Goal: Task Accomplishment & Management: Complete application form

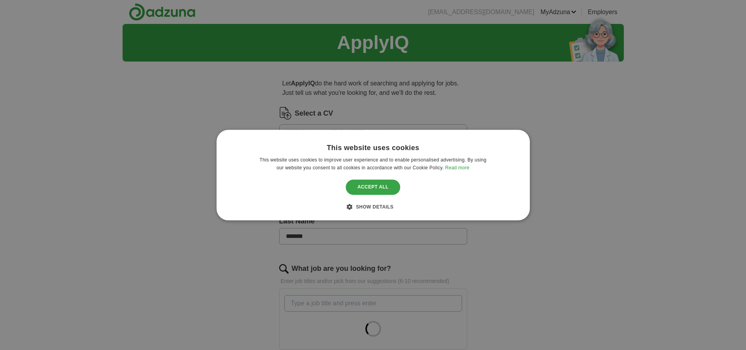
click at [375, 189] on div "Accept all" at bounding box center [373, 187] width 55 height 15
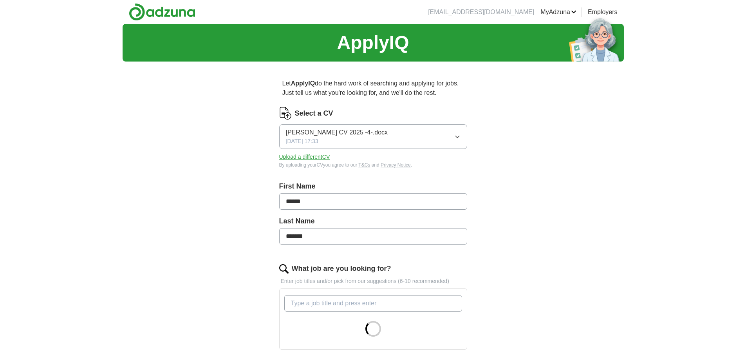
click at [314, 157] on button "Upload a different CV" at bounding box center [304, 157] width 51 height 8
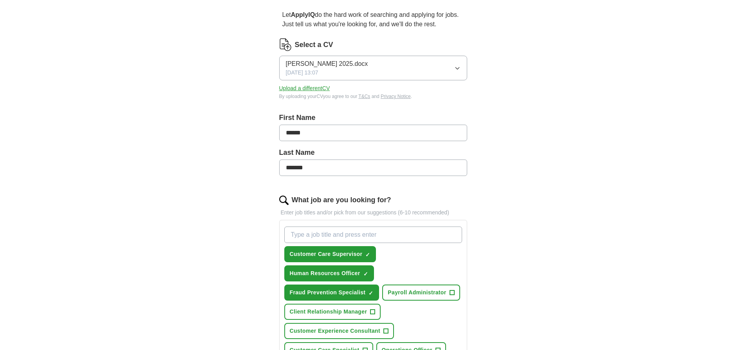
scroll to position [117, 0]
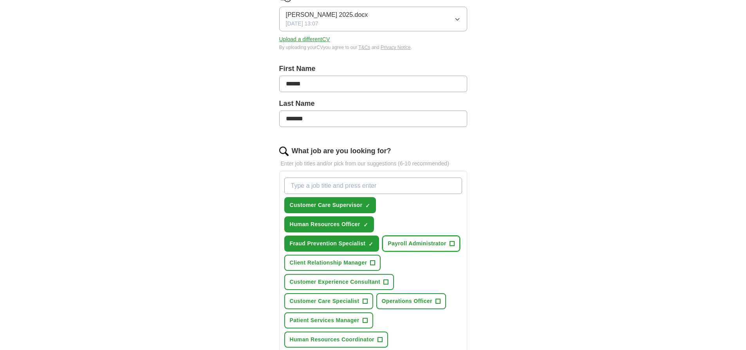
click at [436, 244] on span "Payroll Administrator" at bounding box center [417, 243] width 58 height 8
click at [346, 299] on span "Customer Care Specialist" at bounding box center [325, 301] width 70 height 8
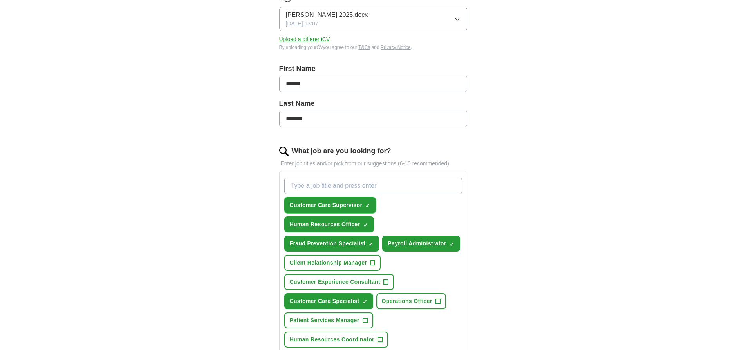
click at [0, 0] on span "×" at bounding box center [0, 0] width 0 height 0
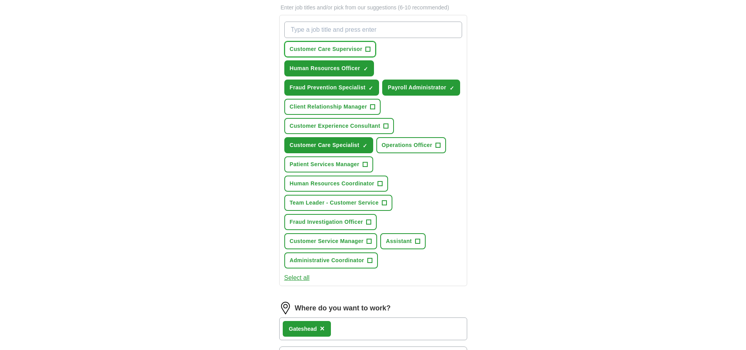
scroll to position [274, 0]
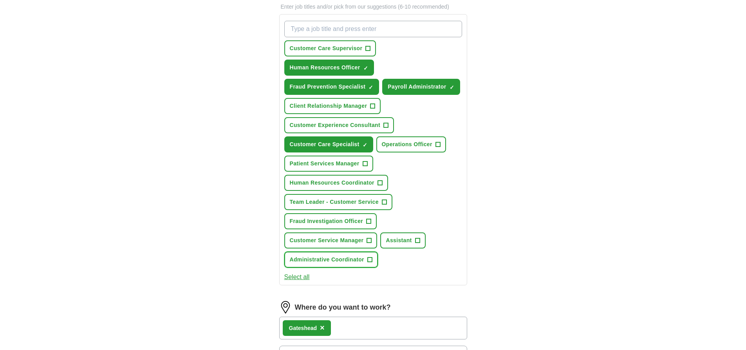
click at [368, 258] on span "+" at bounding box center [369, 259] width 5 height 6
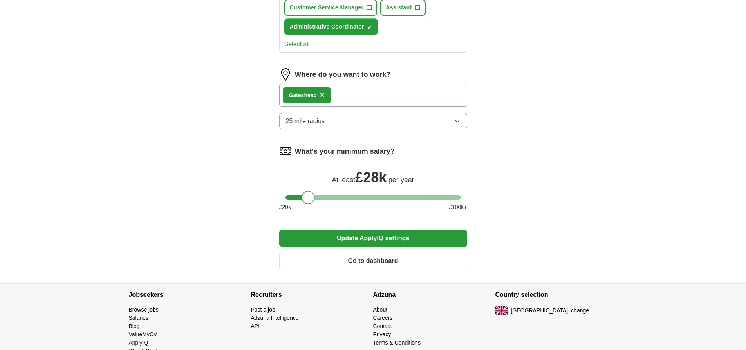
scroll to position [509, 0]
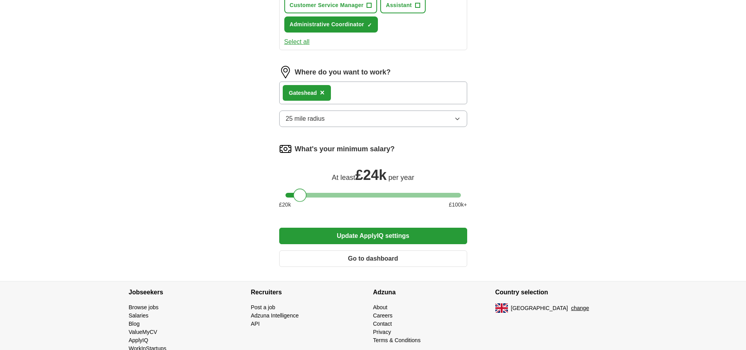
click at [300, 195] on div at bounding box center [372, 195] width 175 height 5
click at [303, 196] on div at bounding box center [299, 194] width 13 height 13
click at [305, 197] on div at bounding box center [299, 194] width 13 height 13
click at [307, 197] on div at bounding box center [301, 194] width 13 height 13
click at [386, 237] on button "Update ApplyIQ settings" at bounding box center [373, 235] width 188 height 16
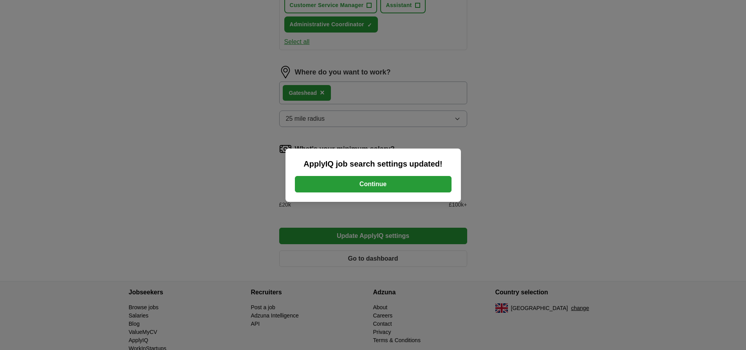
click at [377, 184] on button "Continue" at bounding box center [373, 184] width 157 height 16
